Goal: Information Seeking & Learning: Learn about a topic

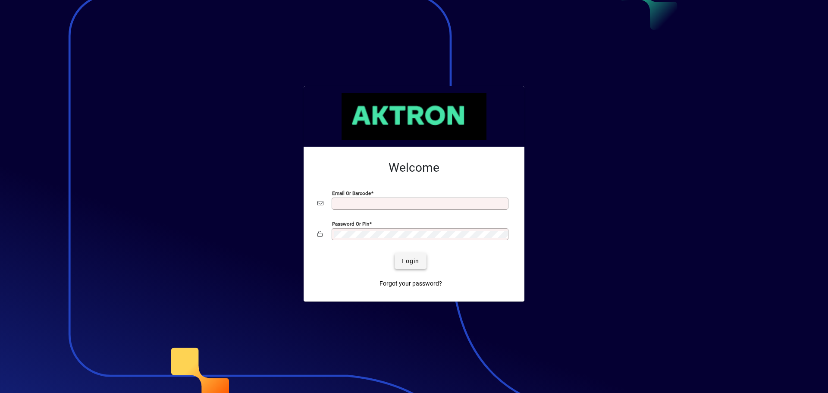
type input "**********"
click at [413, 262] on span "Login" at bounding box center [410, 261] width 18 height 9
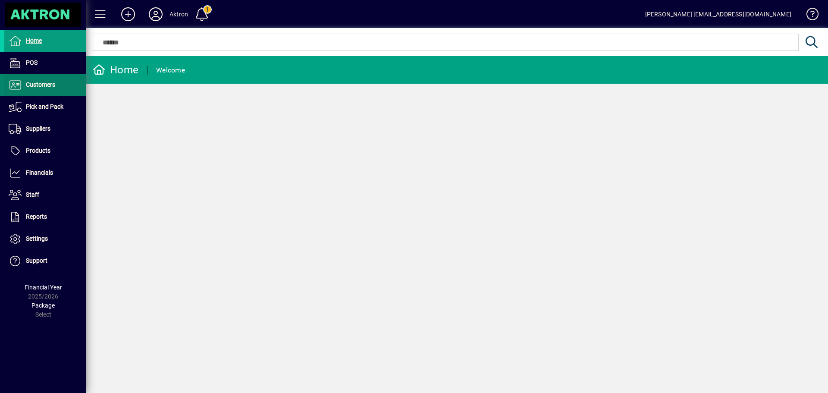
click at [37, 82] on span "Customers" at bounding box center [40, 84] width 29 height 7
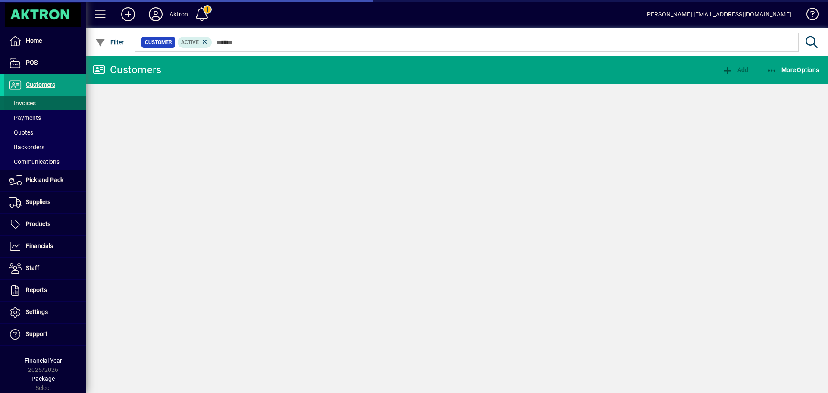
click at [28, 100] on span "Invoices" at bounding box center [22, 103] width 27 height 7
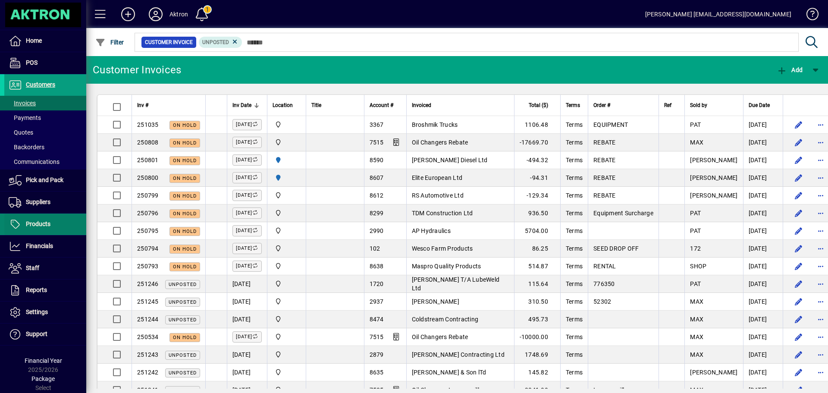
click at [48, 221] on span "Products" at bounding box center [38, 223] width 25 height 7
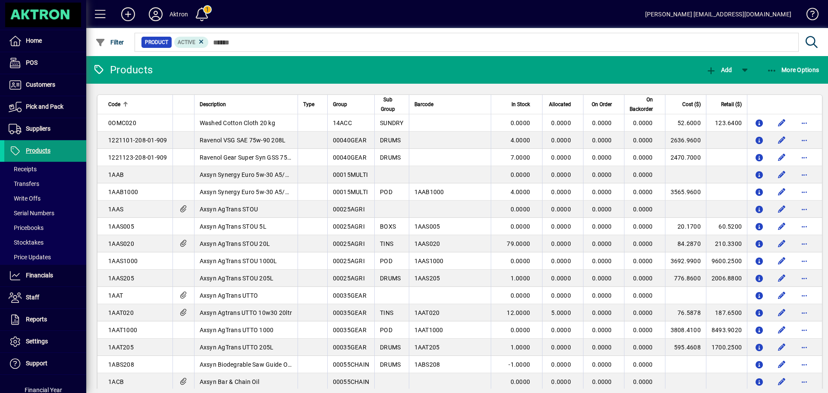
click at [31, 142] on span at bounding box center [45, 151] width 82 height 21
click at [801, 72] on span "More Options" at bounding box center [793, 69] width 53 height 7
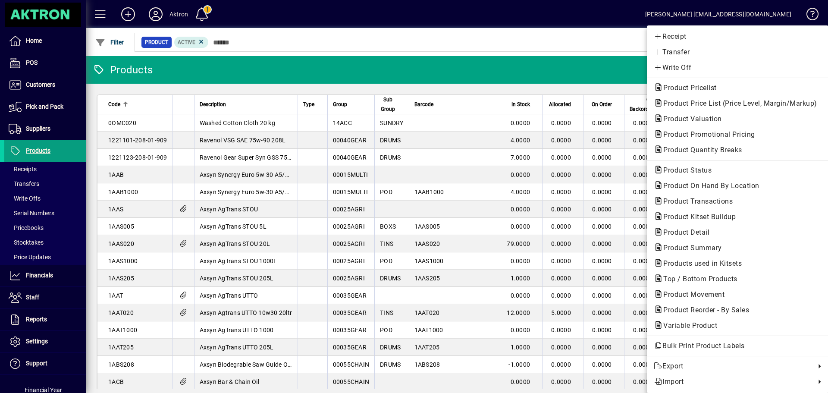
click at [41, 321] on div at bounding box center [414, 196] width 828 height 393
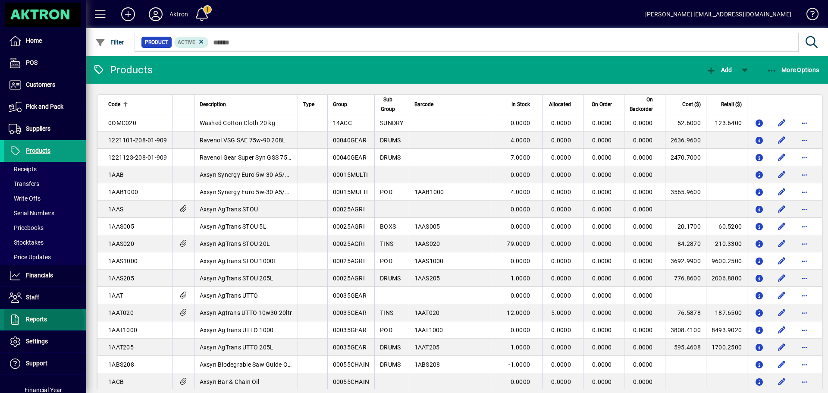
click at [43, 322] on span "Reports" at bounding box center [36, 319] width 21 height 7
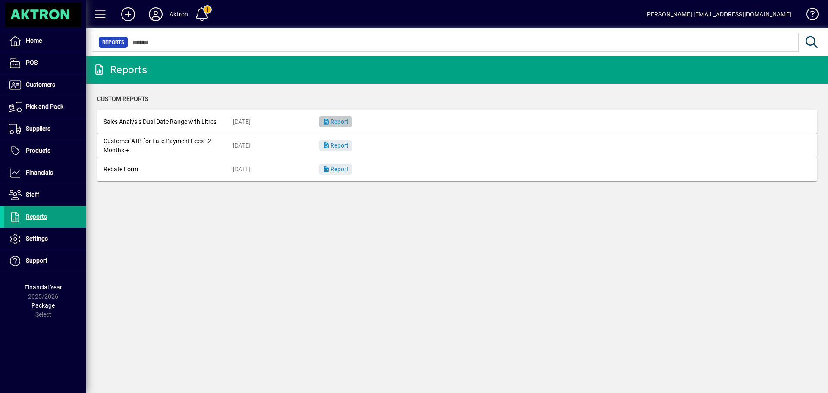
click at [345, 123] on span "Report" at bounding box center [335, 121] width 26 height 7
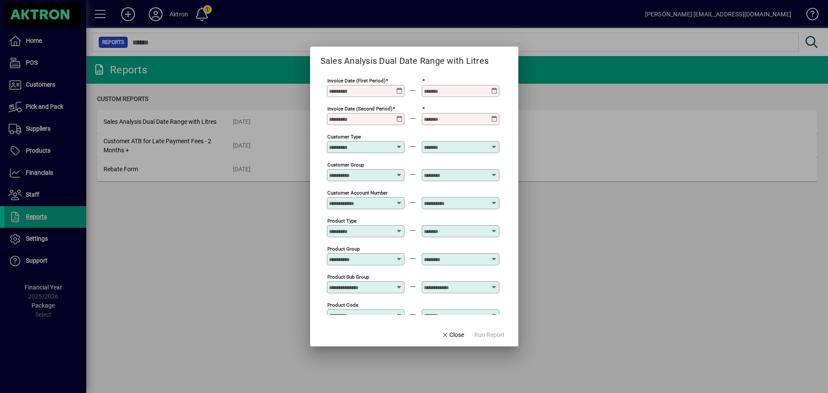
click at [362, 94] on input "Invoice Date (First Period)" at bounding box center [360, 91] width 63 height 7
type input "*"
type input "**********"
click at [449, 85] on div at bounding box center [461, 91] width 78 height 12
click at [450, 93] on input at bounding box center [455, 91] width 63 height 7
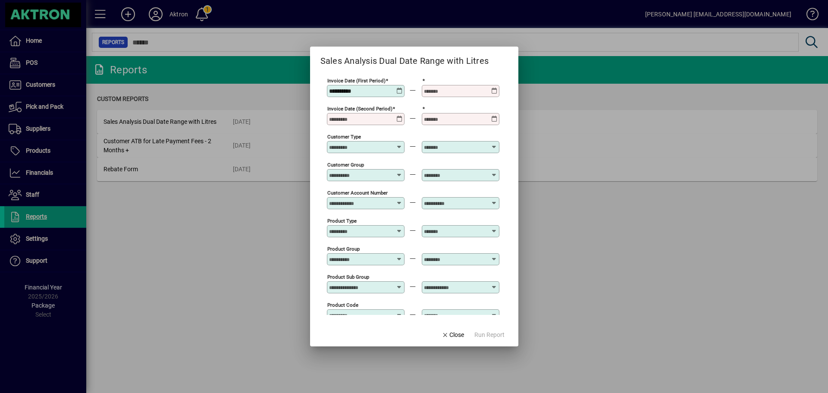
click at [493, 88] on icon at bounding box center [494, 88] width 6 height 0
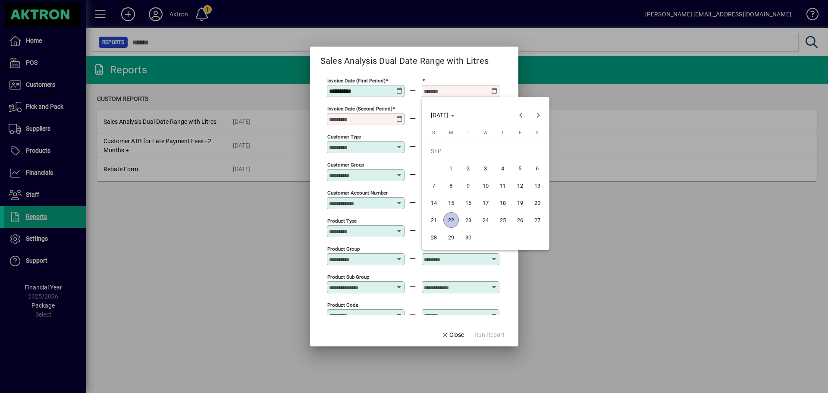
click at [447, 218] on span "22" at bounding box center [451, 220] width 16 height 16
type input "**********"
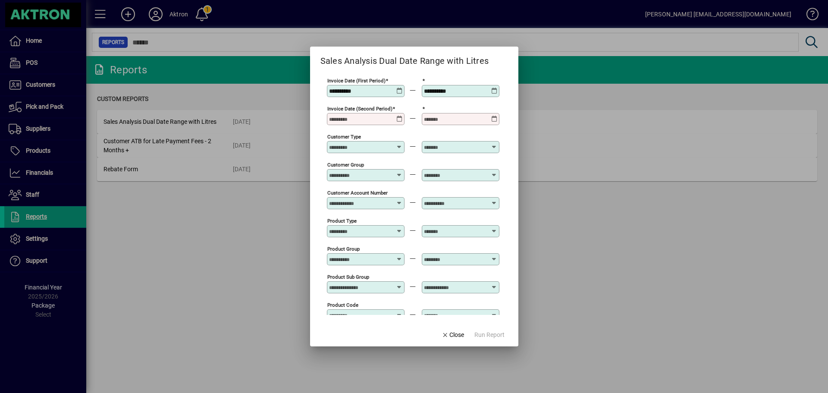
click at [356, 123] on div "Invoice Date (Second Period)" at bounding box center [366, 119] width 78 height 12
type input "**********"
click at [434, 118] on input at bounding box center [455, 119] width 63 height 7
click at [492, 116] on icon at bounding box center [494, 116] width 6 height 0
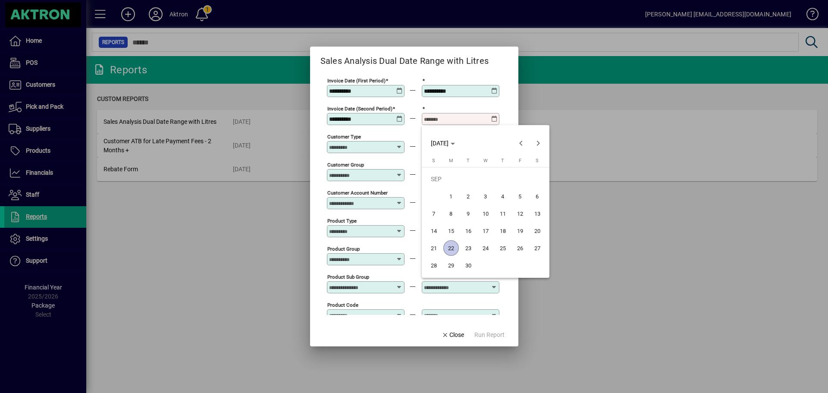
click at [449, 247] on span "22" at bounding box center [451, 248] width 16 height 16
type input "**********"
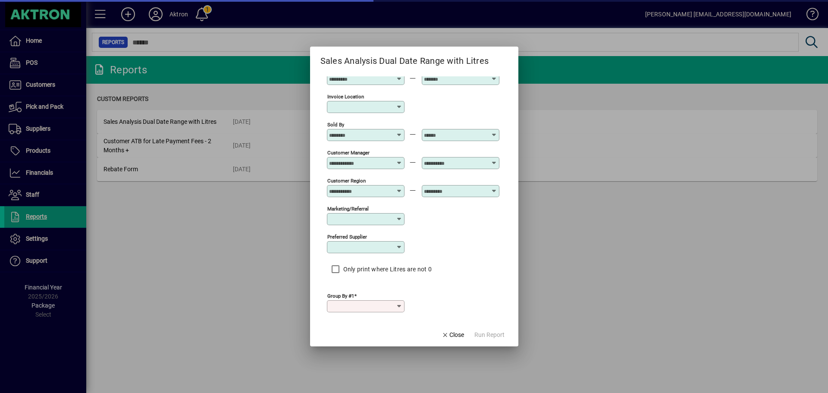
scroll to position [299, 0]
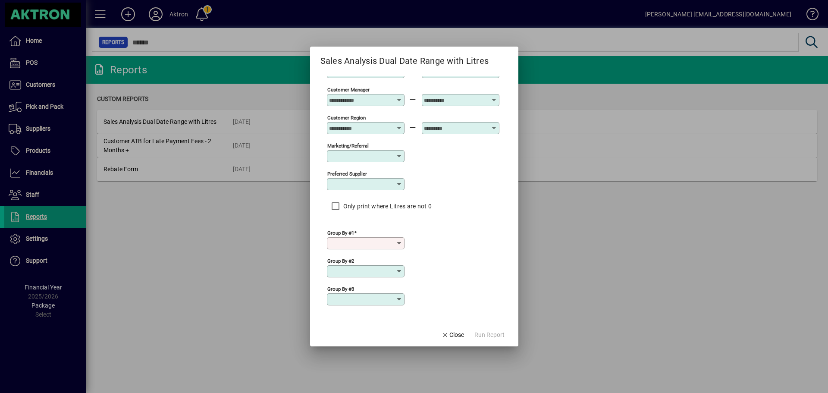
click at [379, 241] on input "Group by #1" at bounding box center [362, 243] width 67 height 7
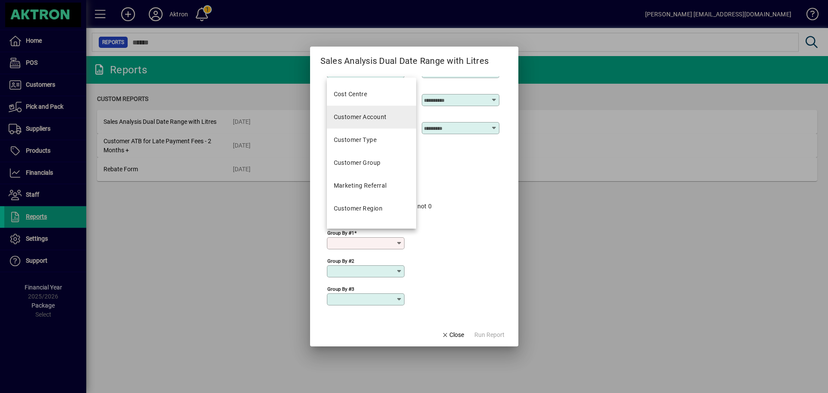
scroll to position [172, 0]
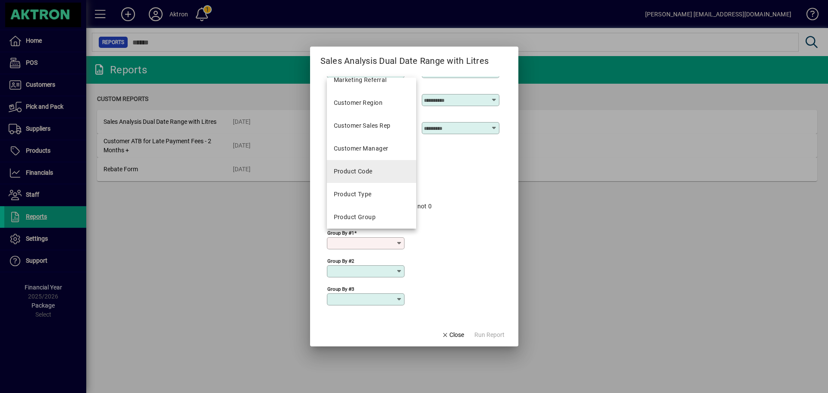
click at [360, 173] on div "Product Code" at bounding box center [353, 171] width 39 height 9
type input "**********"
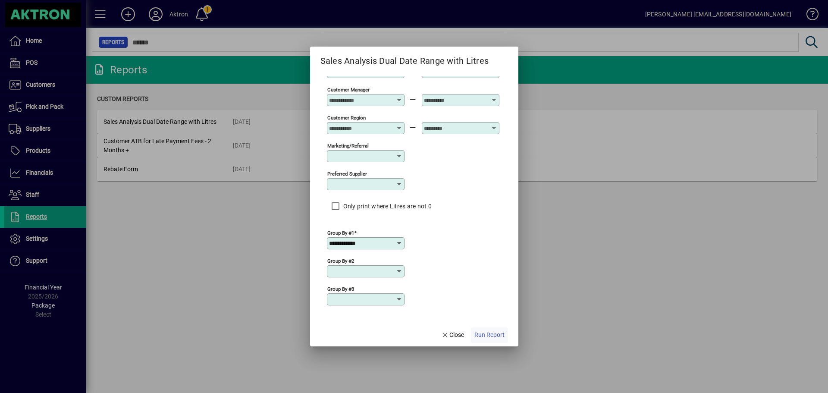
click at [482, 330] on span "button" at bounding box center [489, 335] width 37 height 21
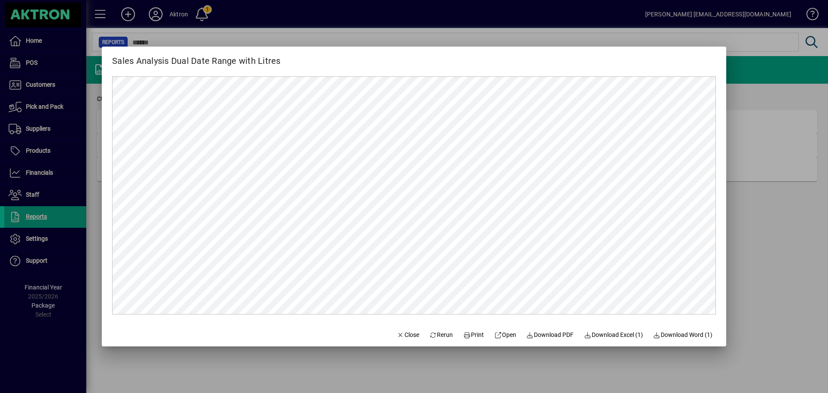
scroll to position [0, 0]
click at [748, 63] on div at bounding box center [414, 196] width 828 height 393
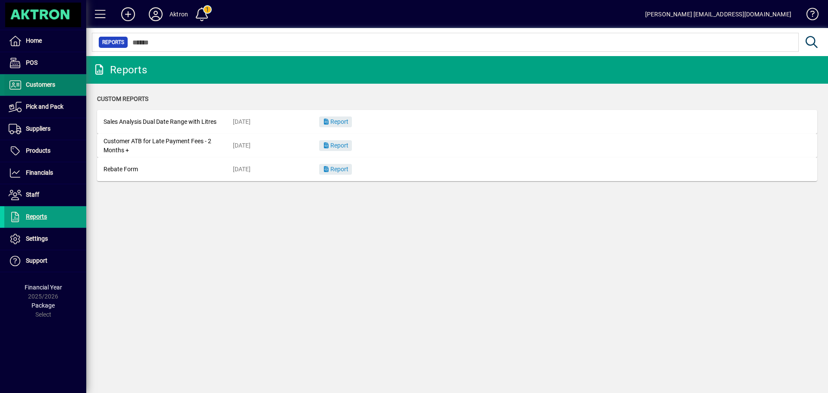
click at [37, 79] on span at bounding box center [45, 85] width 82 height 21
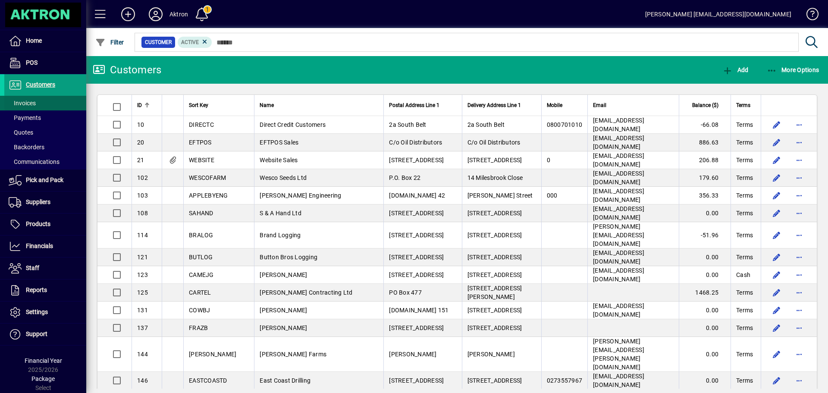
drag, startPoint x: 19, startPoint y: 103, endPoint x: 32, endPoint y: 107, distance: 13.5
click at [19, 103] on span "Invoices" at bounding box center [22, 103] width 27 height 7
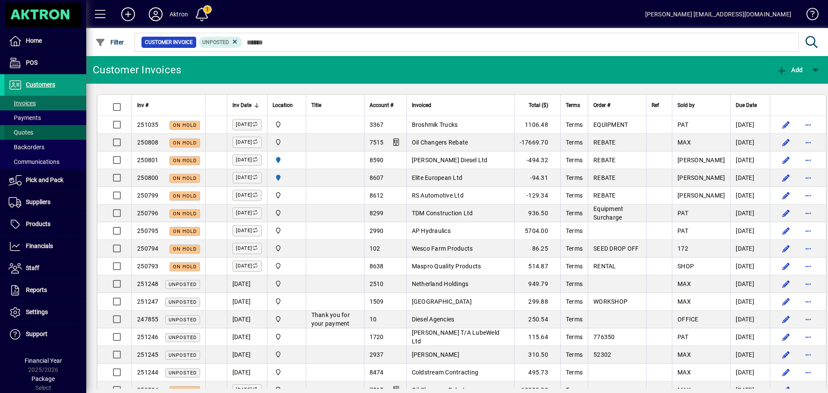
click at [38, 131] on span at bounding box center [45, 132] width 82 height 21
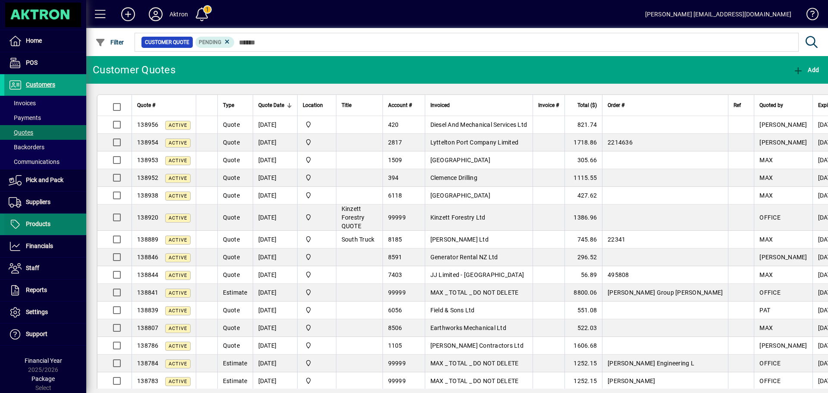
click at [44, 228] on span "Products" at bounding box center [27, 224] width 46 height 10
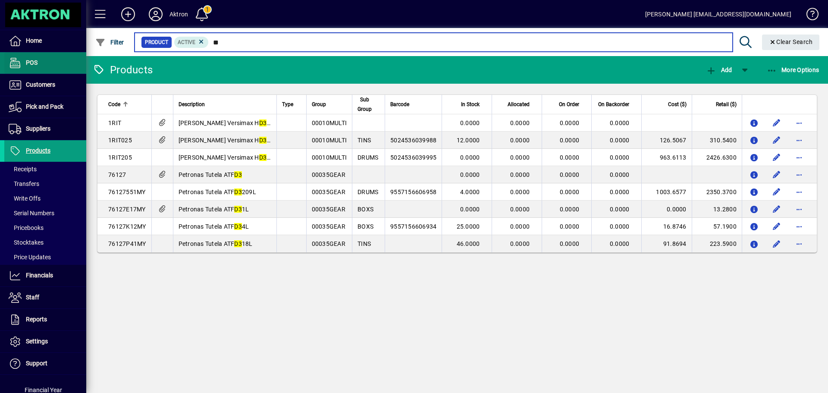
type input "**"
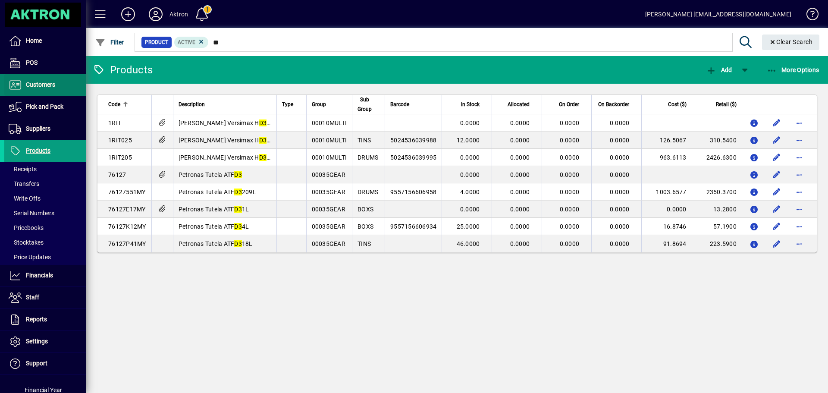
click at [34, 79] on span at bounding box center [45, 85] width 82 height 21
